Goal: Information Seeking & Learning: Learn about a topic

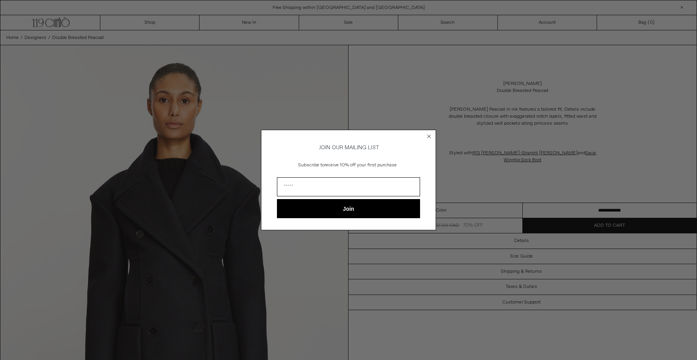
click at [432, 135] on circle "Close dialog" at bounding box center [429, 135] width 7 height 7
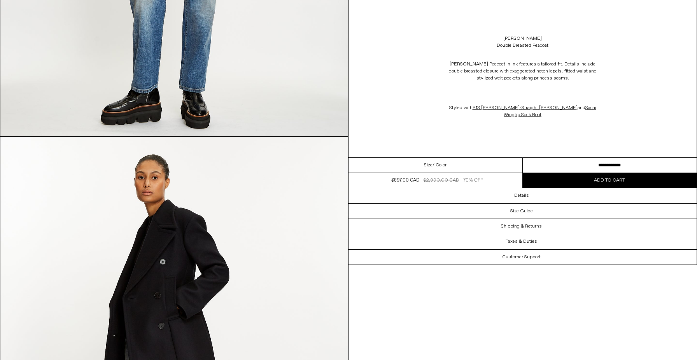
scroll to position [856, 0]
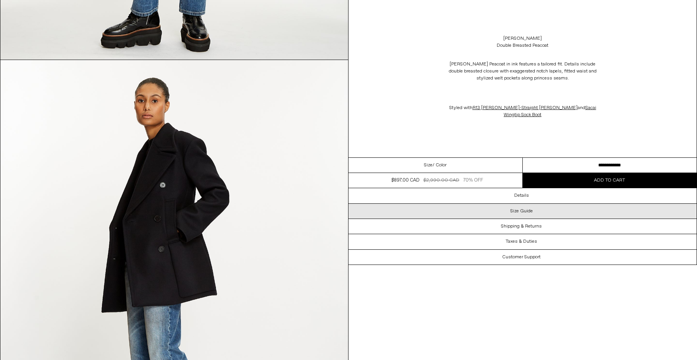
click at [519, 208] on h3 "Size Guide" at bounding box center [522, 210] width 23 height 5
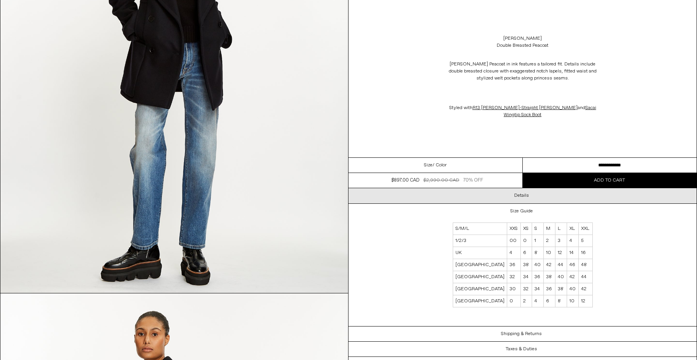
scroll to position [411, 0]
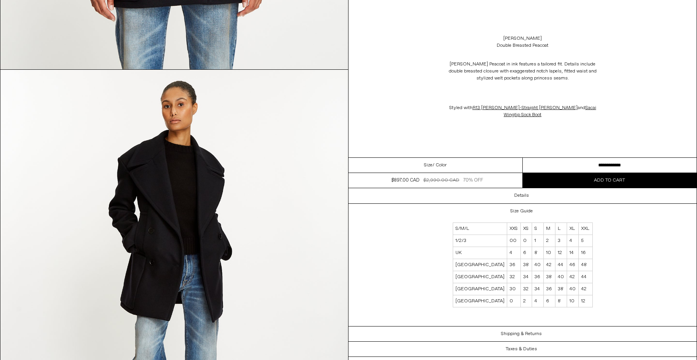
click at [147, 164] on img at bounding box center [174, 287] width 348 height 435
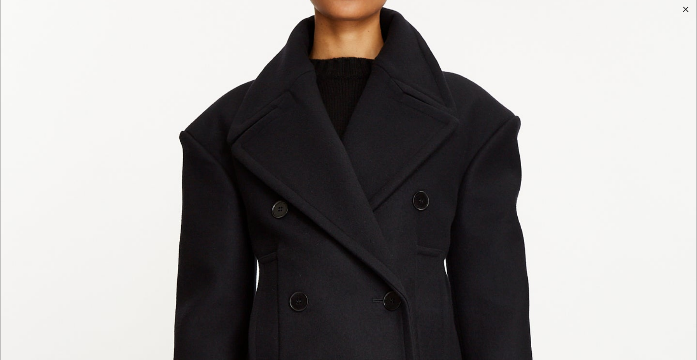
scroll to position [149, 0]
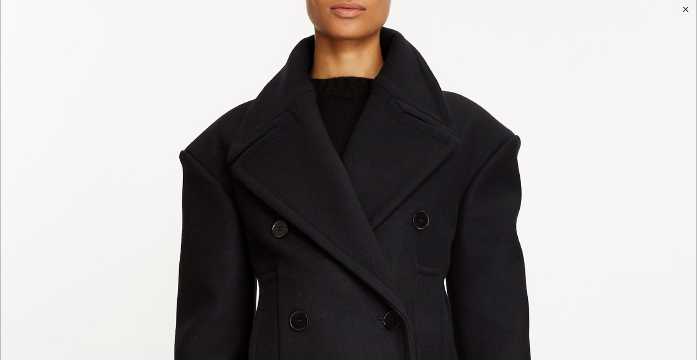
click at [341, 194] on img at bounding box center [348, 286] width 697 height 871
click at [685, 14] on div at bounding box center [686, 9] width 11 height 11
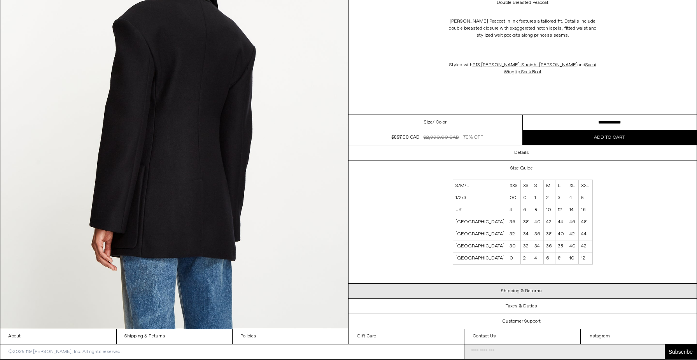
scroll to position [1893, 0]
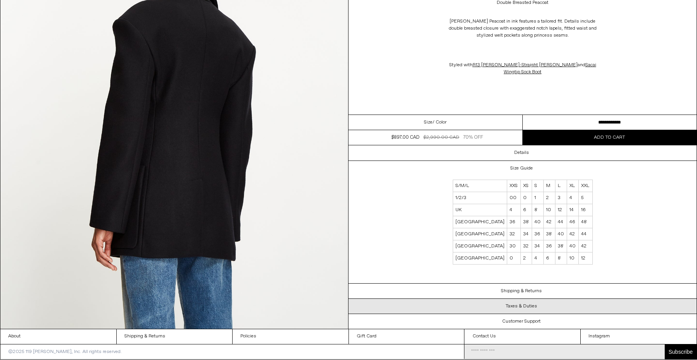
click at [454, 301] on div "Taxes & Duties" at bounding box center [523, 305] width 348 height 15
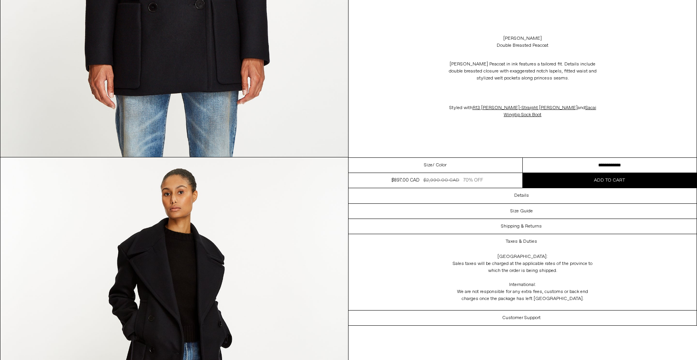
scroll to position [251, 0]
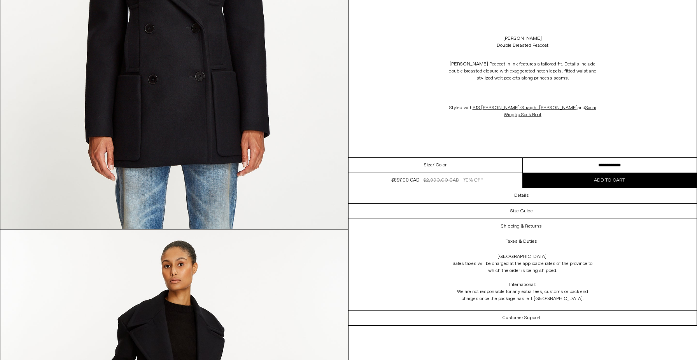
click at [228, 144] on img at bounding box center [174, 11] width 348 height 435
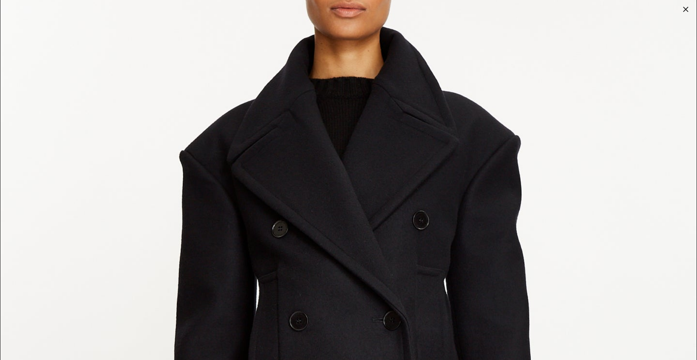
click at [360, 168] on img at bounding box center [348, 286] width 697 height 871
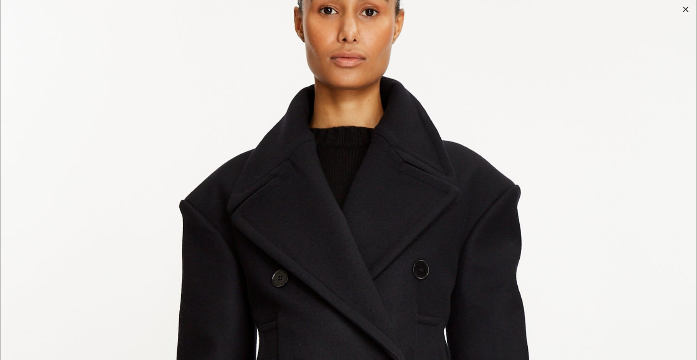
scroll to position [43, 0]
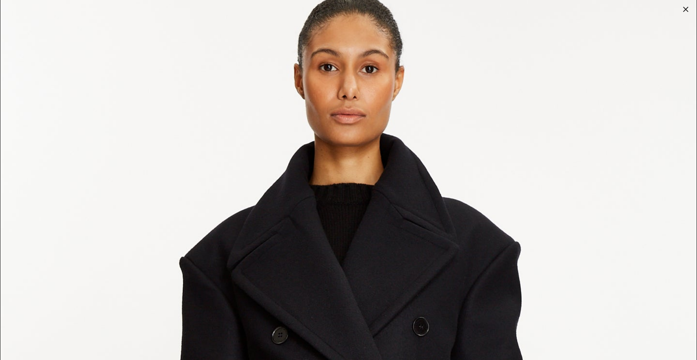
click at [686, 11] on div at bounding box center [686, 9] width 11 height 11
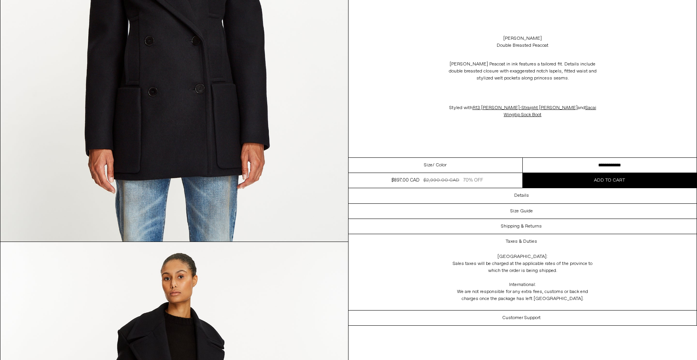
scroll to position [509, 0]
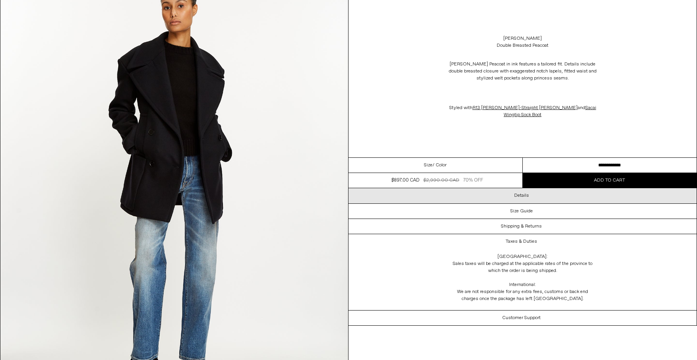
click at [534, 190] on div "Details" at bounding box center [523, 195] width 348 height 15
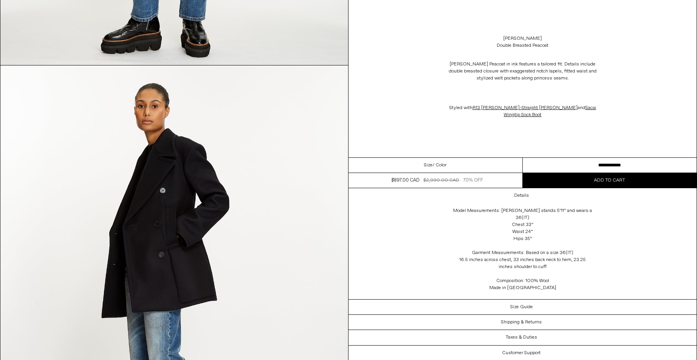
scroll to position [851, 0]
click at [196, 219] on img at bounding box center [174, 282] width 348 height 435
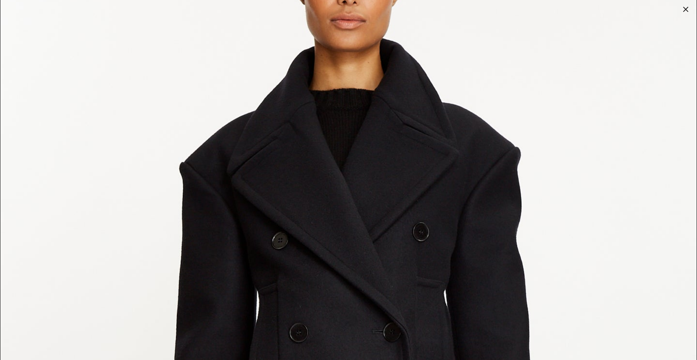
scroll to position [42, 0]
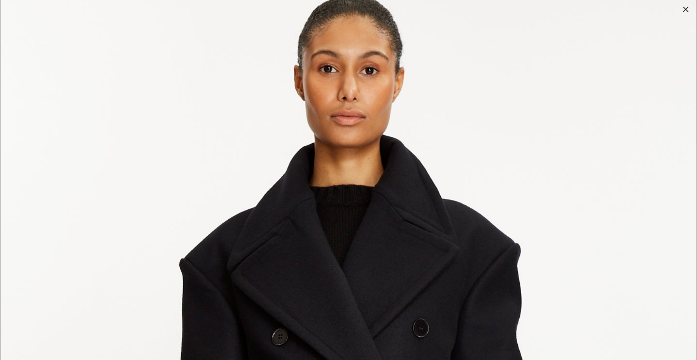
click at [688, 12] on div at bounding box center [686, 9] width 11 height 11
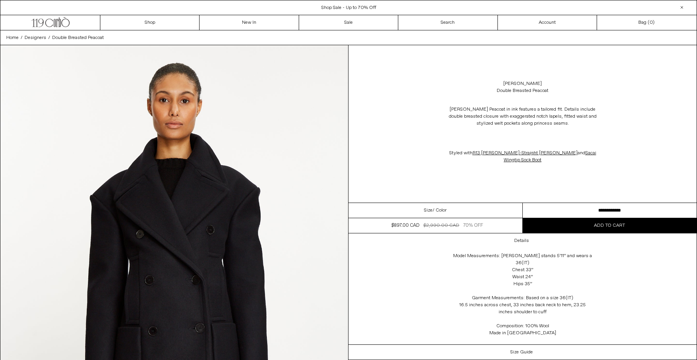
scroll to position [0, 0]
